Goal: Communication & Community: Answer question/provide support

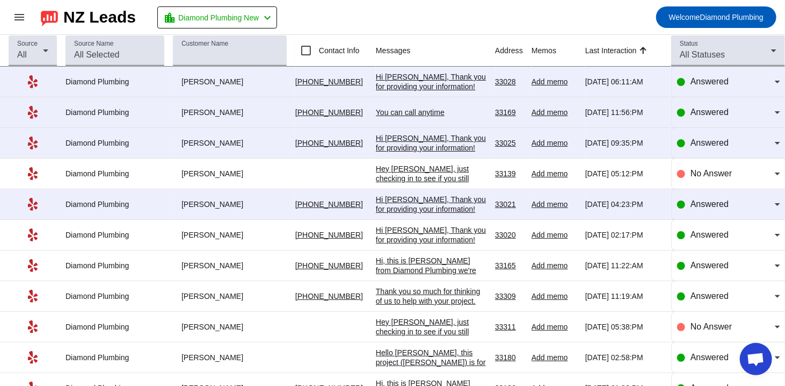
click at [430, 78] on div "Hi [PERSON_NAME], Thank you for providing your information! We'll get back to y…" at bounding box center [431, 91] width 111 height 39
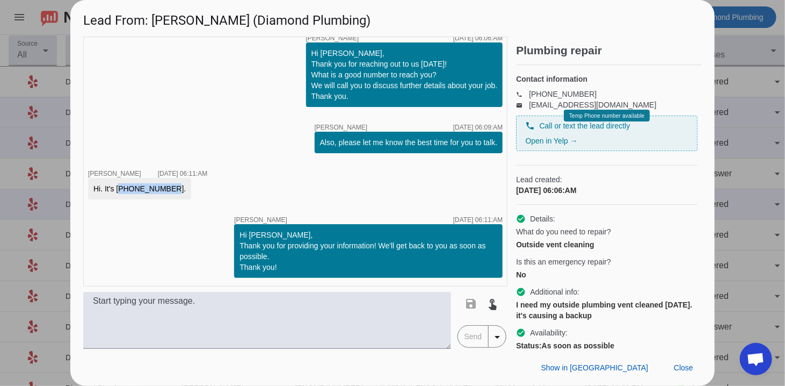
drag, startPoint x: 161, startPoint y: 186, endPoint x: 118, endPoint y: 189, distance: 43.0
click at [118, 189] on div "Hi. It's [PHONE_NUMBER]." at bounding box center [139, 188] width 92 height 11
copy div "[PHONE_NUMBER]"
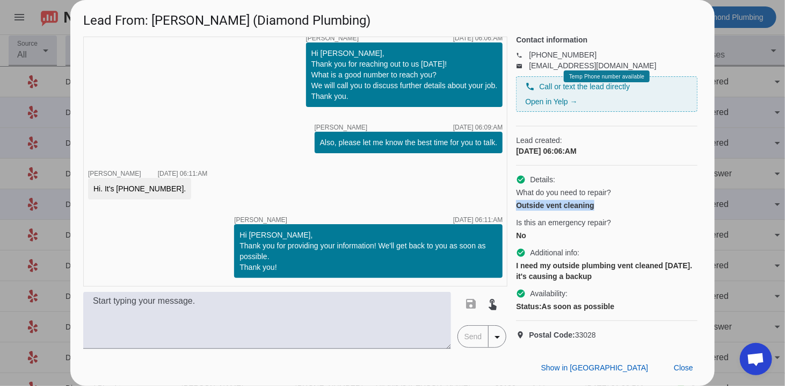
drag, startPoint x: 517, startPoint y: 200, endPoint x: 599, endPoint y: 200, distance: 82.7
click at [599, 200] on div "Outside vent cleaning" at bounding box center [607, 205] width 182 height 11
click at [563, 273] on div "I need my outside plumbing vent cleaned [DATE]. it's causing a backup" at bounding box center [607, 270] width 182 height 21
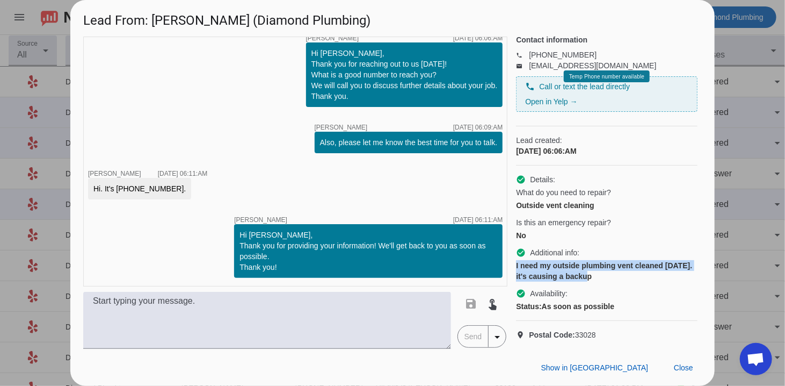
drag, startPoint x: 514, startPoint y: 260, endPoint x: 614, endPoint y: 272, distance: 100.1
click at [614, 272] on div "timer close [PERSON_NAME] [DATE] 06:06:AM Hi [PERSON_NAME], Thank you for reach…" at bounding box center [392, 193] width 619 height 312
copy div "I need my outside plumbing vent cleaned [DATE]. it's causing a backup"
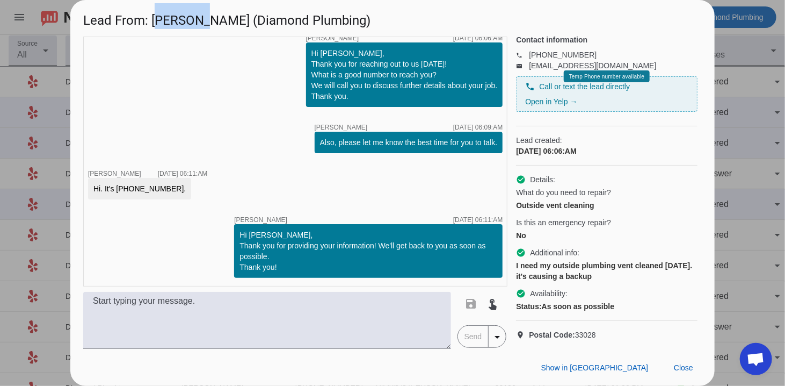
drag, startPoint x: 153, startPoint y: 21, endPoint x: 200, endPoint y: 21, distance: 47.3
click at [200, 21] on h1 "Lead From: [PERSON_NAME] (Diamond Plumbing)" at bounding box center [392, 18] width 644 height 36
copy h1 "[PERSON_NAME]"
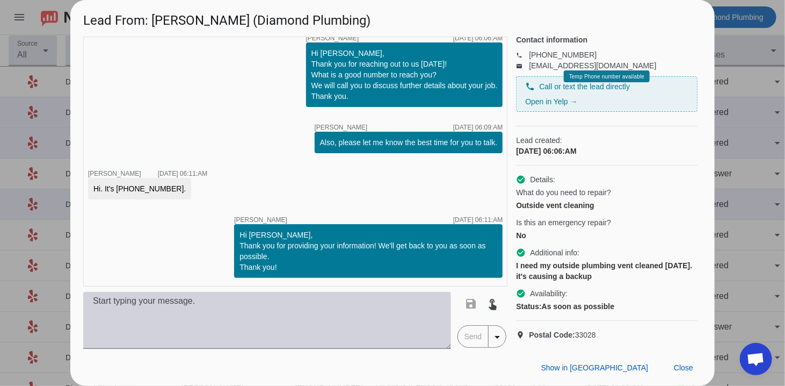
click at [390, 327] on textarea at bounding box center [267, 320] width 368 height 57
paste textarea "Hi, this is [PERSON_NAME] from Diamond Plumbing we’re following up on your rece…"
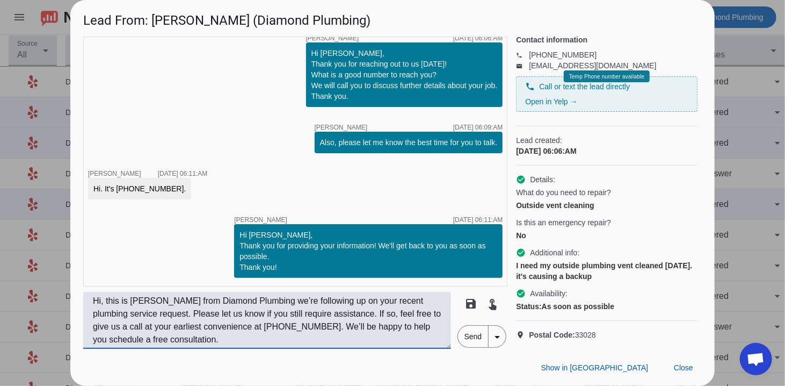
type textarea "Hi, this is [PERSON_NAME] from Diamond Plumbing we’re following up on your rece…"
click at [471, 342] on span "Send" at bounding box center [473, 335] width 31 height 21
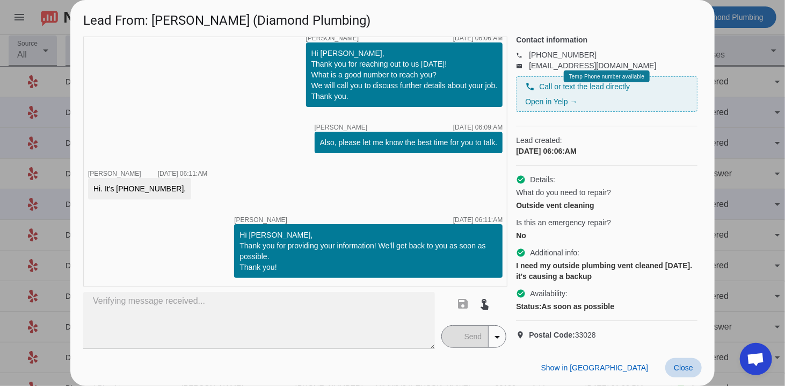
click at [679, 361] on span at bounding box center [683, 367] width 37 height 19
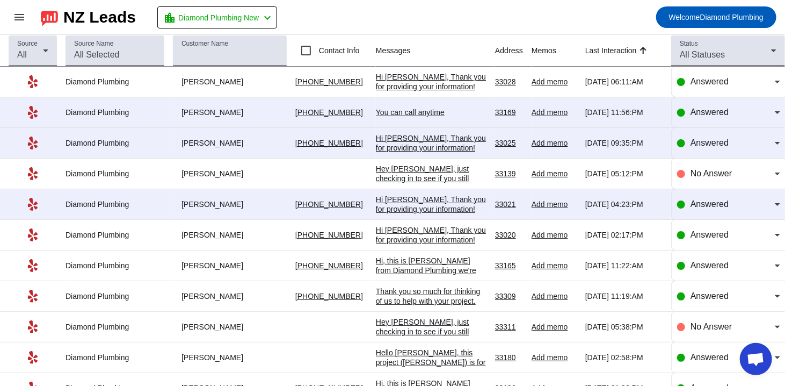
click at [421, 115] on div "You can call anytime" at bounding box center [431, 112] width 111 height 10
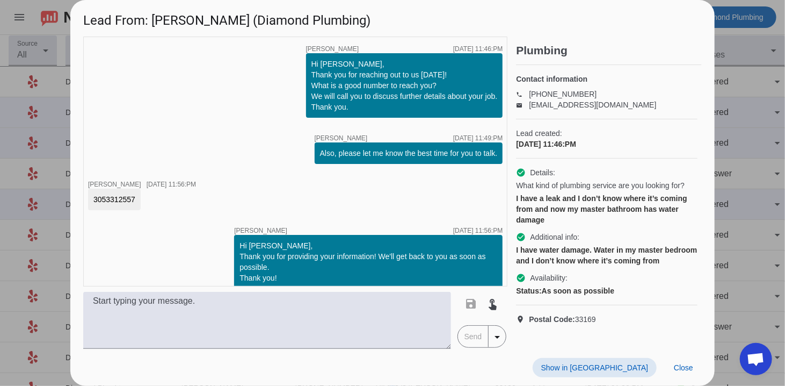
scroll to position [57, 0]
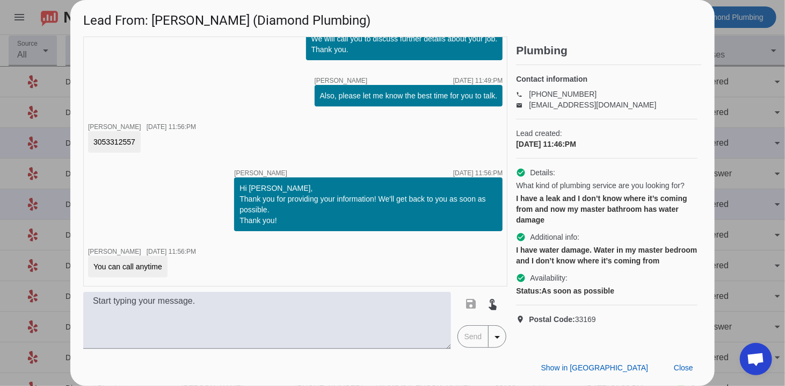
drag, startPoint x: 134, startPoint y: 141, endPoint x: 92, endPoint y: 140, distance: 41.4
click at [92, 140] on div "3053312557" at bounding box center [114, 141] width 53 height 21
copy div "3053312557"
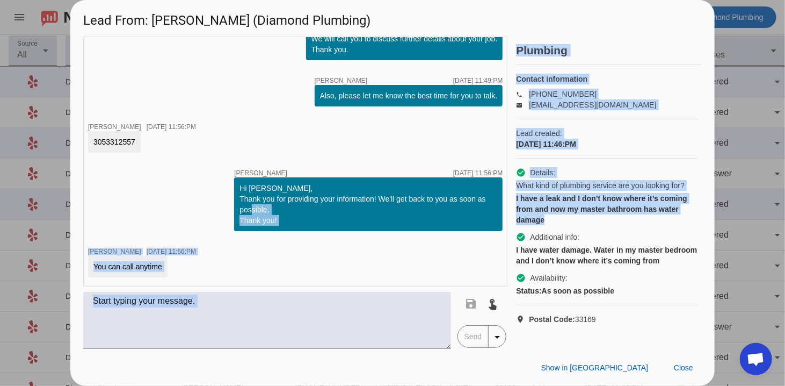
drag, startPoint x: 554, startPoint y: 234, endPoint x: 509, endPoint y: 204, distance: 54.7
click at [509, 204] on div "timer close [PERSON_NAME] [DATE] 11:46:PM Hi [PERSON_NAME], Thank you for reach…" at bounding box center [392, 193] width 619 height 312
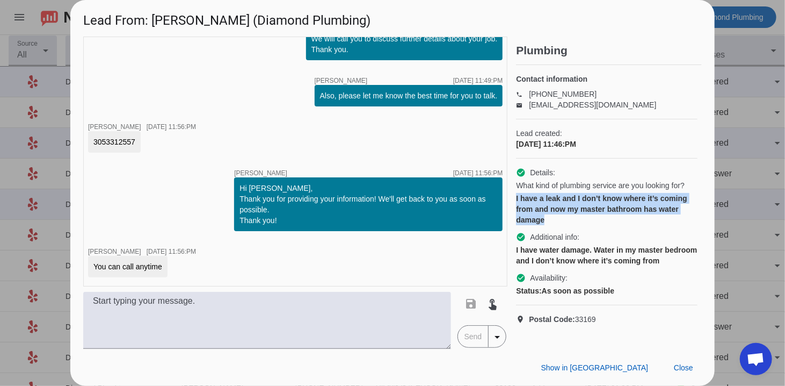
drag, startPoint x: 550, startPoint y: 234, endPoint x: 513, endPoint y: 205, distance: 47.1
click at [513, 205] on div "timer close [PERSON_NAME] [DATE] 11:46:PM Hi [PERSON_NAME], Thank you for reach…" at bounding box center [392, 193] width 619 height 312
copy div "I have a leak and I don’t know where it’s coming from and now my master bathroo…"
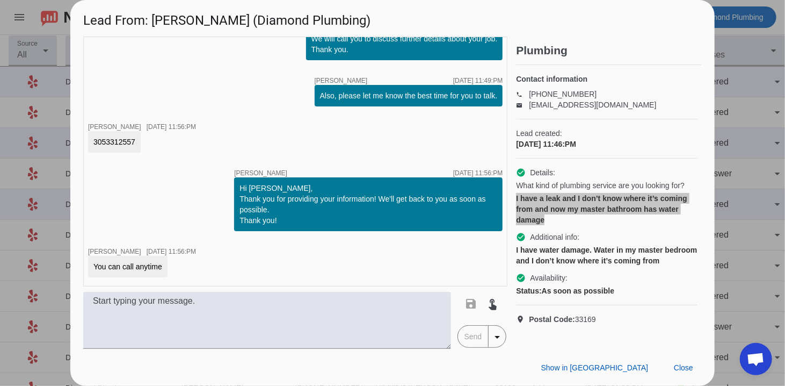
scroll to position [13, 0]
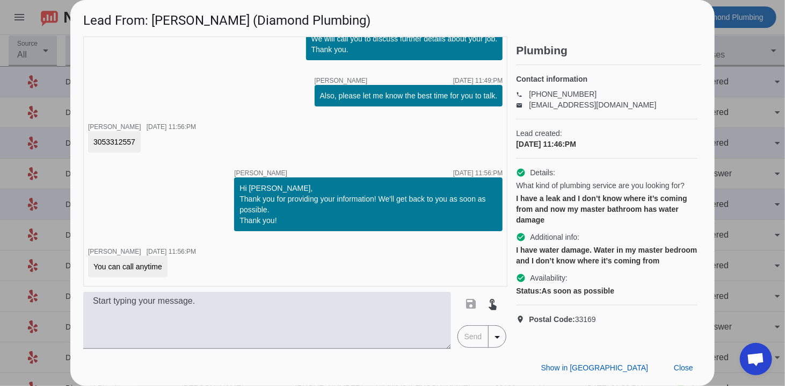
click at [661, 316] on div "location_on Postal Code: 33169" at bounding box center [607, 319] width 182 height 28
click at [677, 365] on span "Close" at bounding box center [683, 367] width 19 height 9
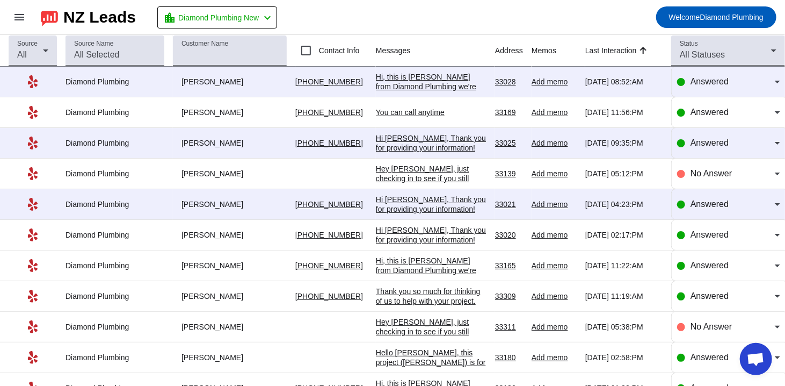
click at [417, 76] on div "Hi, this is [PERSON_NAME] from Diamond Plumbing we're following up on your rece…" at bounding box center [431, 125] width 111 height 106
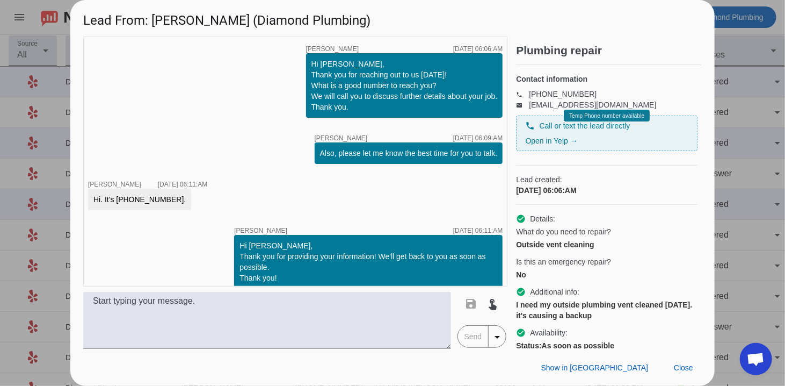
scroll to position [90, 0]
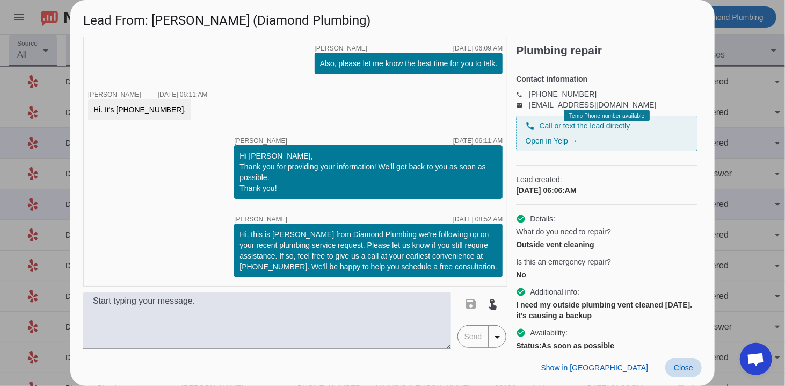
click at [689, 363] on span "Close" at bounding box center [683, 367] width 19 height 9
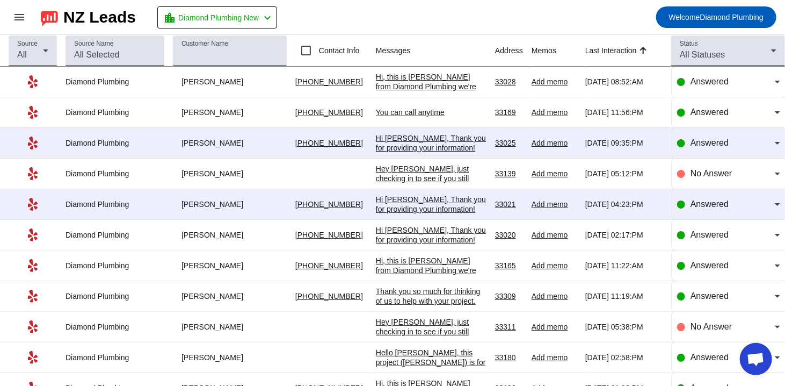
click at [426, 146] on div "Hi [PERSON_NAME], Thank you for providing your information! We'll get back to y…" at bounding box center [431, 152] width 111 height 39
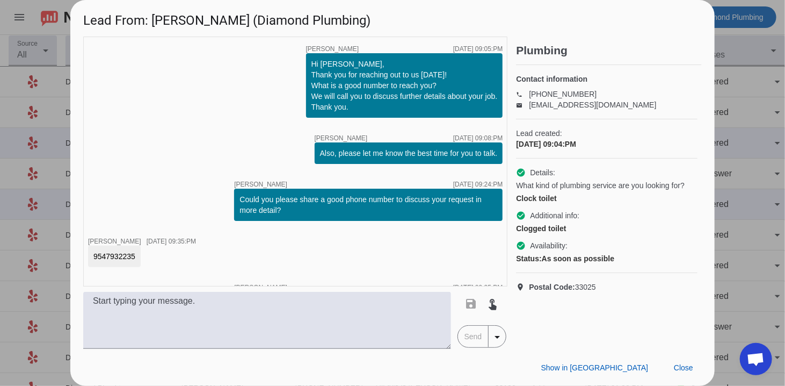
scroll to position [68, 0]
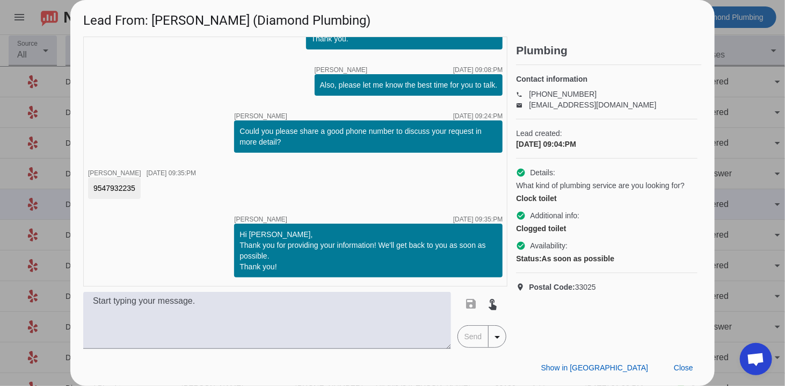
drag, startPoint x: 137, startPoint y: 189, endPoint x: 88, endPoint y: 190, distance: 49.9
click at [88, 190] on div "timer close [PERSON_NAME] [DATE] 09:05:PM Hi [PERSON_NAME], Thank you for reach…" at bounding box center [295, 162] width 424 height 250
copy div "9547932235"
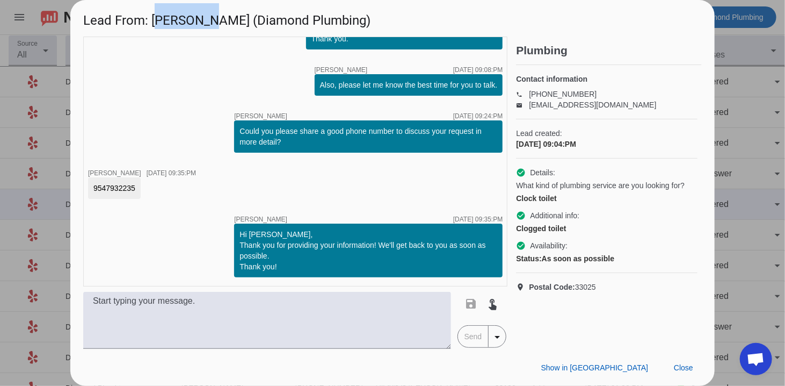
drag, startPoint x: 212, startPoint y: 20, endPoint x: 157, endPoint y: 21, distance: 54.8
click at [157, 21] on h1 "Lead From: [PERSON_NAME] (Diamond Plumbing)" at bounding box center [392, 18] width 644 height 36
copy h1 "[PERSON_NAME]"
drag, startPoint x: 192, startPoint y: 284, endPoint x: 189, endPoint y: 293, distance: 9.0
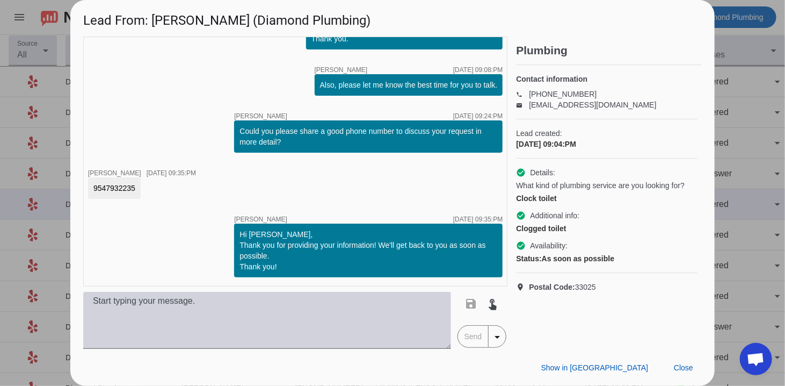
click at [192, 286] on div "timer close [PERSON_NAME] [DATE] 09:05:PM Hi [PERSON_NAME], Thank you for reach…" at bounding box center [295, 162] width 424 height 250
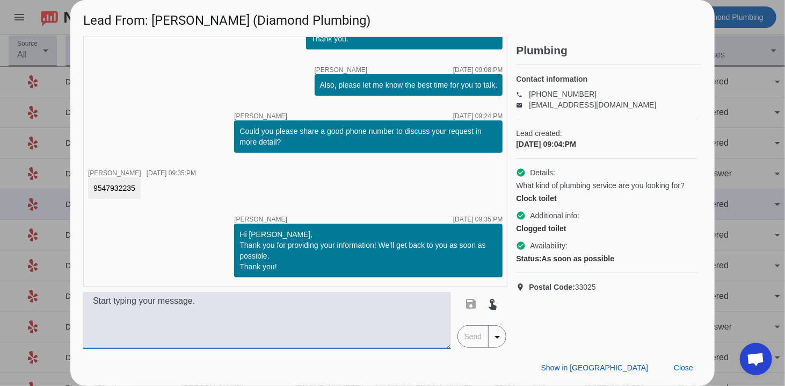
click at [184, 301] on textarea at bounding box center [267, 320] width 368 height 57
paste textarea "Hi, this is [PERSON_NAME] from Diamond Plumbing we’re following up on your rece…"
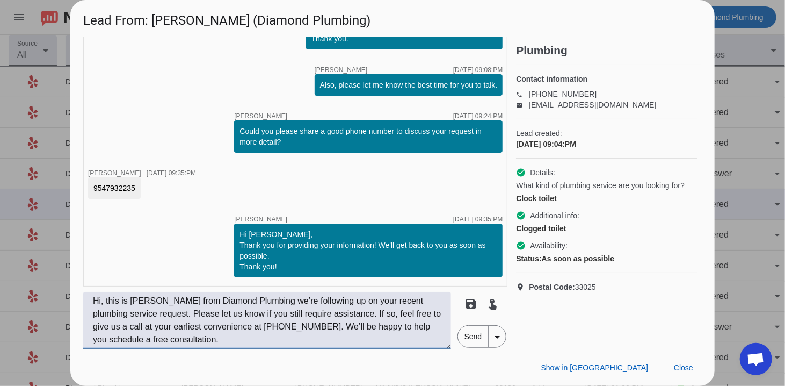
type textarea "Hi, this is [PERSON_NAME] from Diamond Plumbing we’re following up on your rece…"
click at [475, 340] on span "Send" at bounding box center [473, 335] width 31 height 21
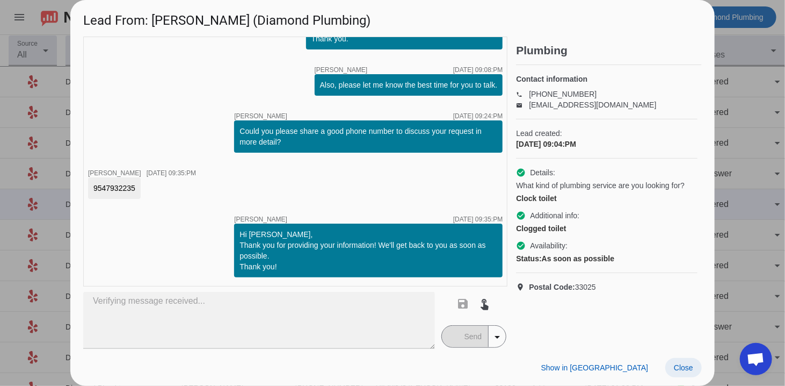
click at [676, 367] on span "Close" at bounding box center [683, 367] width 19 height 9
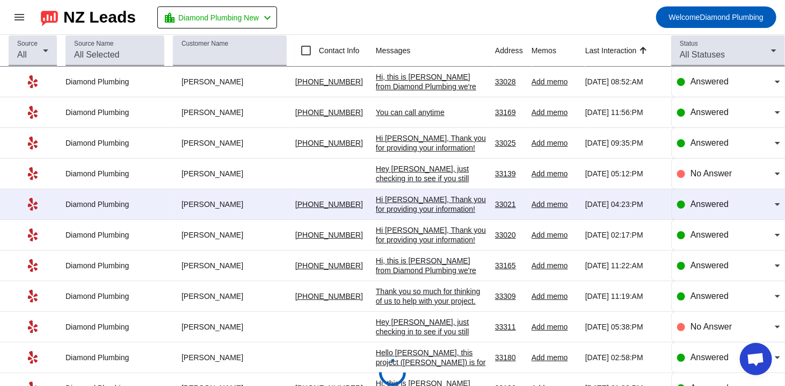
click at [434, 198] on div "Hi [PERSON_NAME], Thank you for providing your information! We'll get back to y…" at bounding box center [431, 213] width 111 height 39
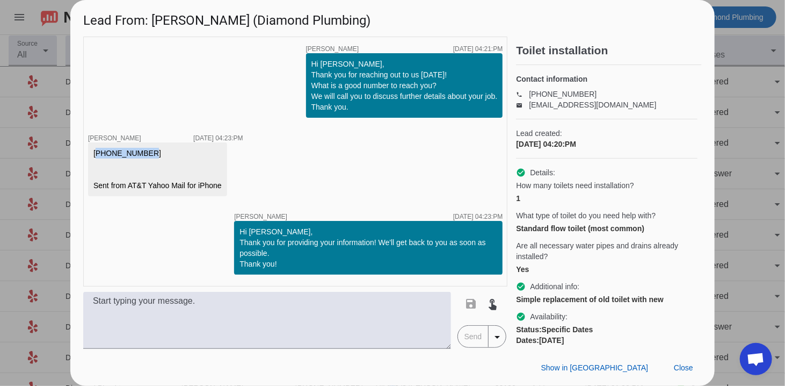
drag, startPoint x: 145, startPoint y: 163, endPoint x: 83, endPoint y: 157, distance: 62.0
click at [83, 157] on div "timer close [PERSON_NAME] [DATE] 04:21:PM Hi [PERSON_NAME], Thank you for reach…" at bounding box center [295, 162] width 424 height 250
copy div "[PHONE_NUMBER]"
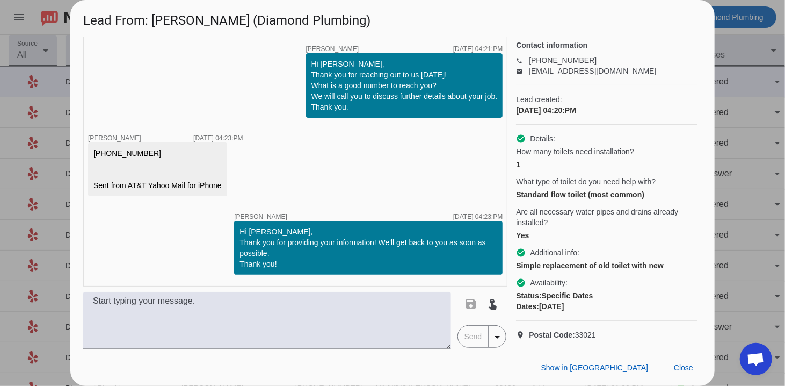
scroll to position [53, 0]
drag, startPoint x: 198, startPoint y: 23, endPoint x: 154, endPoint y: 24, distance: 43.5
click at [154, 24] on h1 "Lead From: [PERSON_NAME] (Diamond Plumbing)" at bounding box center [392, 18] width 644 height 36
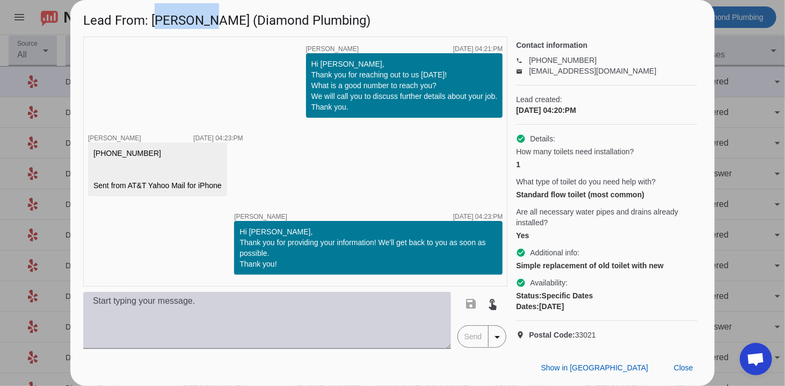
click at [197, 319] on textarea at bounding box center [267, 320] width 368 height 57
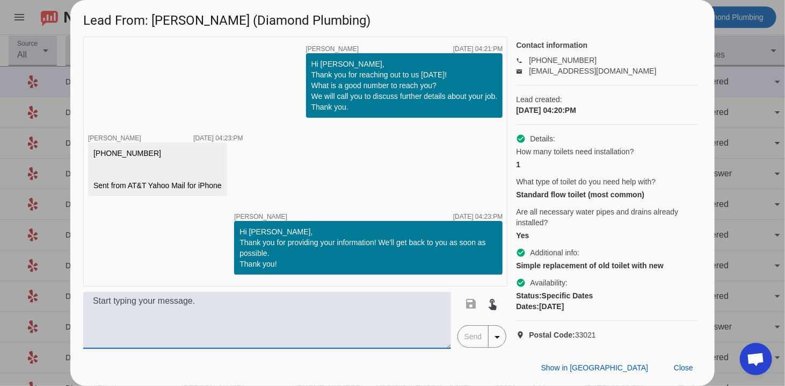
paste textarea "Hi, this is [PERSON_NAME] from Diamond Plumbing we’re following up on your rece…"
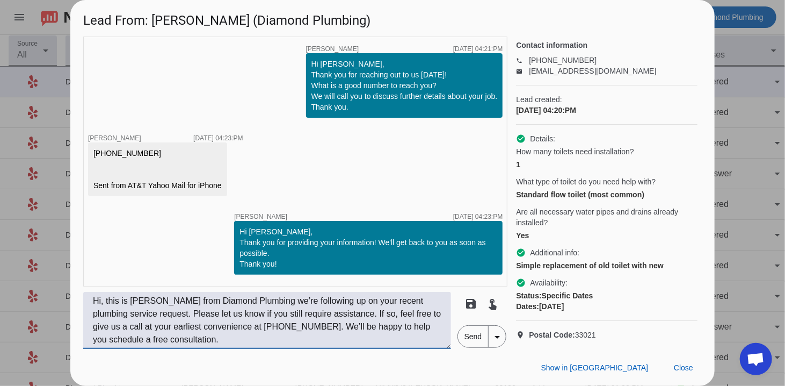
type textarea "Hi, this is [PERSON_NAME] from Diamond Plumbing we’re following up on your rece…"
click at [477, 336] on span "Send" at bounding box center [473, 335] width 31 height 21
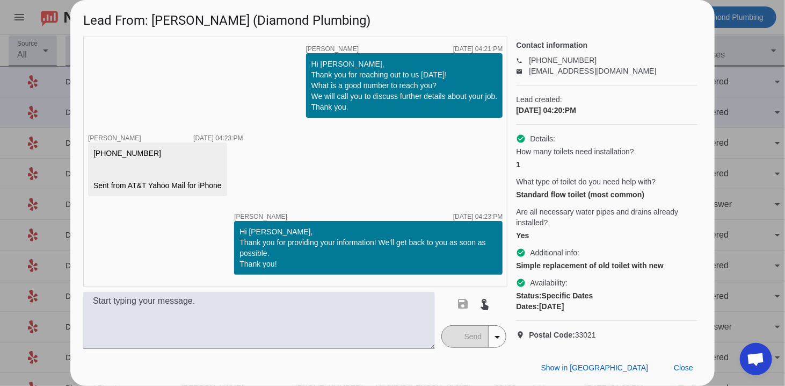
scroll to position [75, 0]
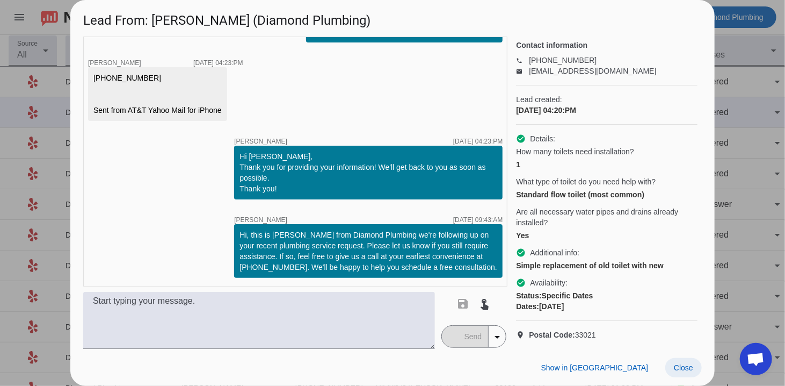
click at [689, 365] on span "Close" at bounding box center [683, 367] width 19 height 9
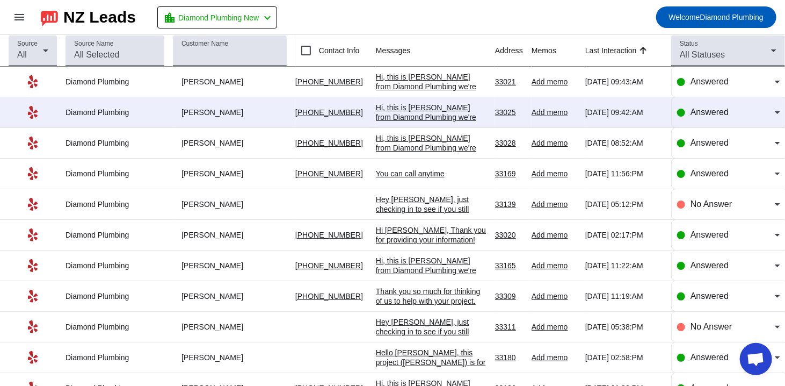
click at [390, 116] on div "Hi, this is [PERSON_NAME] from Diamond Plumbing we're following up on your rece…" at bounding box center [431, 156] width 111 height 106
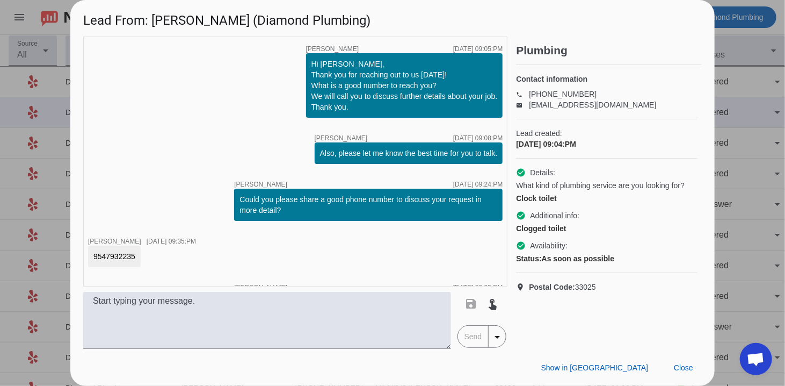
scroll to position [146, 0]
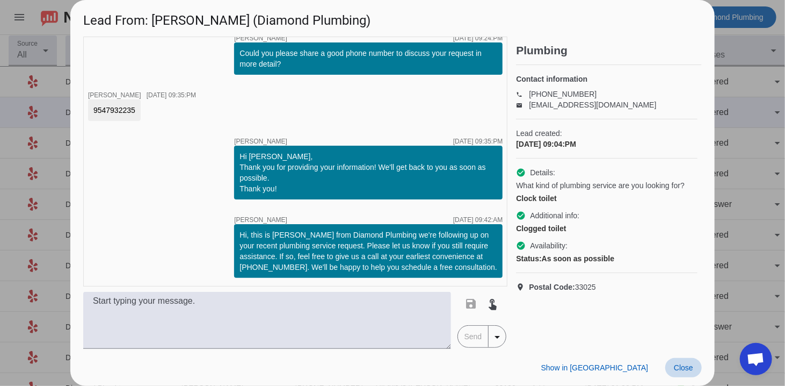
click at [687, 368] on span "Close" at bounding box center [683, 367] width 19 height 9
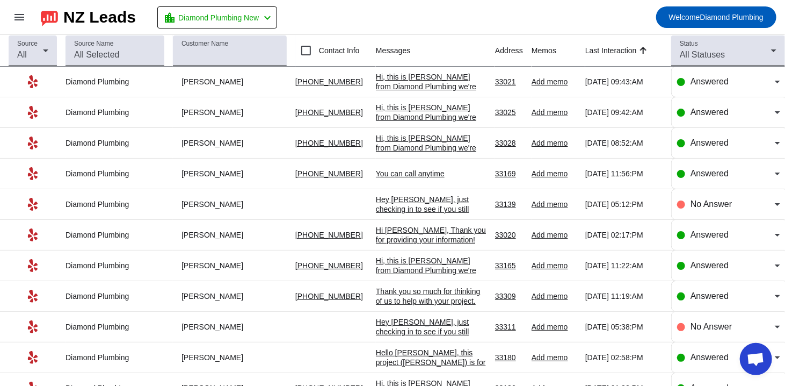
click at [396, 77] on div "Hi, this is [PERSON_NAME] from Diamond Plumbing we're following up on your rece…" at bounding box center [431, 125] width 111 height 106
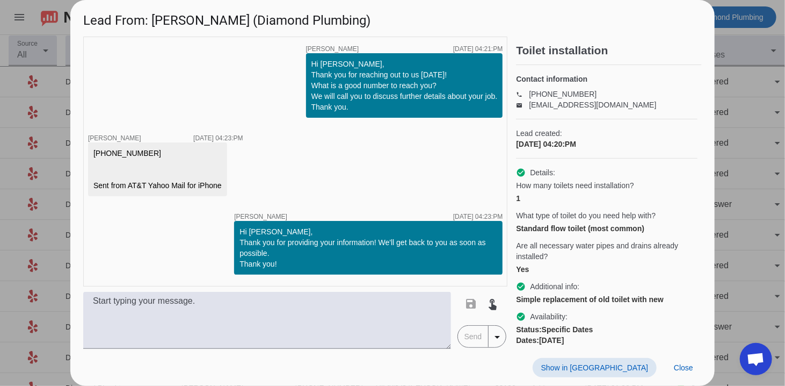
scroll to position [75, 0]
